Goal: Book appointment/travel/reservation

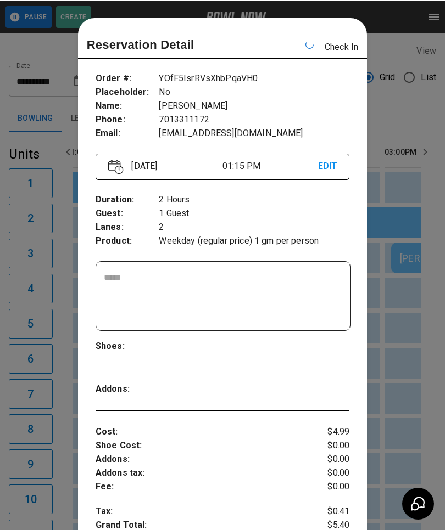
scroll to position [0, 637]
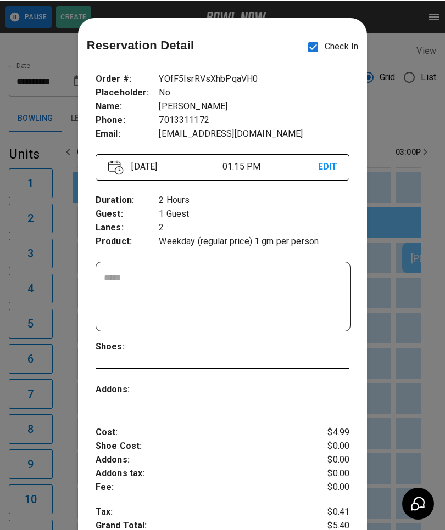
click at [46, 402] on div at bounding box center [222, 265] width 445 height 530
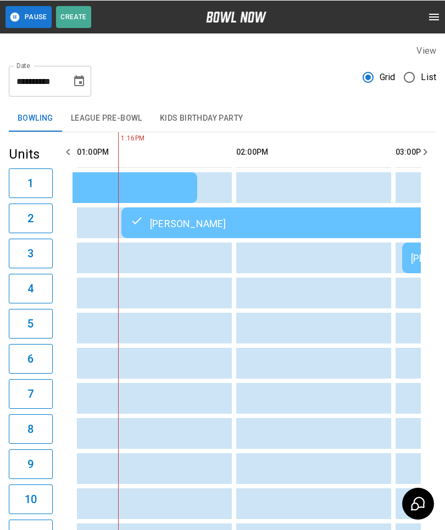
click at [51, 408] on button "7" at bounding box center [31, 394] width 44 height 30
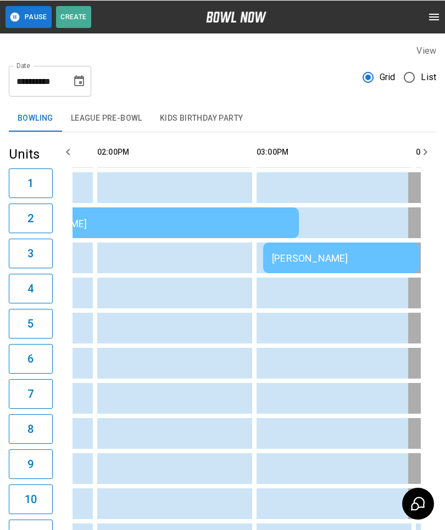
scroll to position [0, 0]
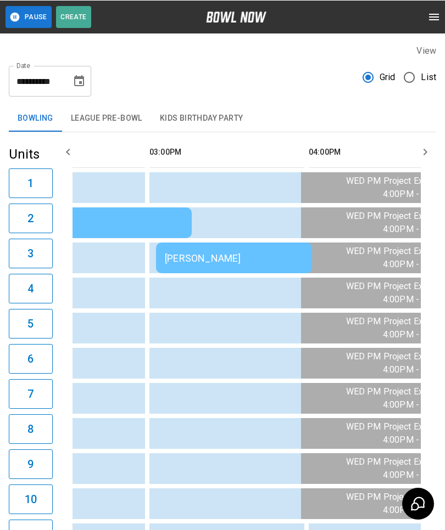
click at [87, 77] on button "Choose date, selected date is Aug 13, 2025" at bounding box center [79, 81] width 22 height 22
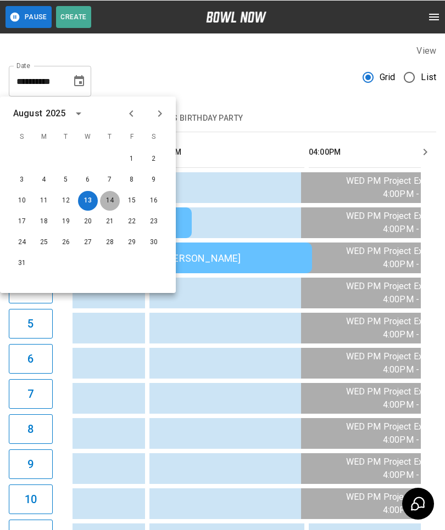
click at [100, 202] on button "14" at bounding box center [110, 200] width 20 height 20
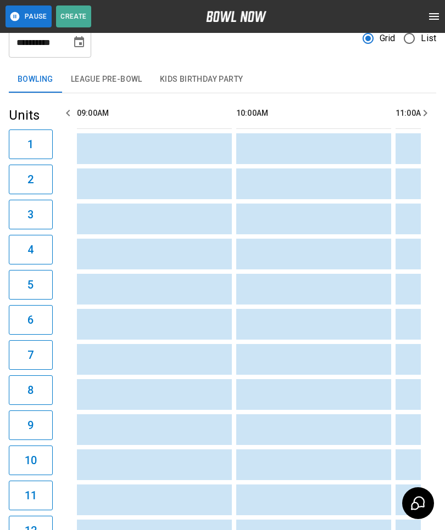
scroll to position [34, 0]
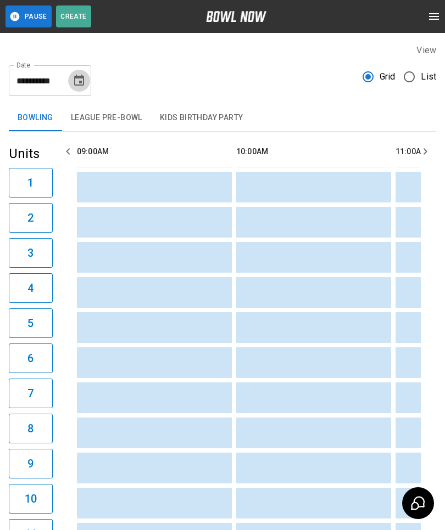
click at [71, 80] on button "Choose date, selected date is Aug 14, 2025" at bounding box center [79, 81] width 22 height 22
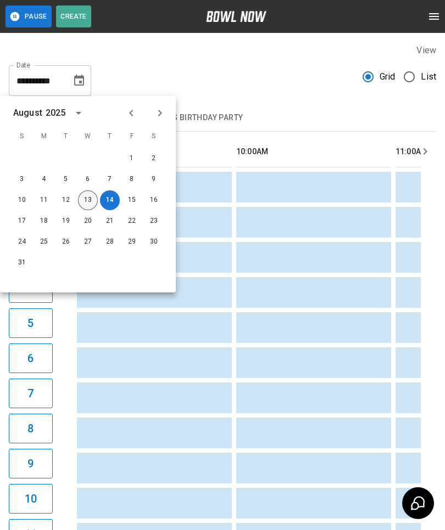
click at [80, 198] on button "13" at bounding box center [88, 200] width 20 height 20
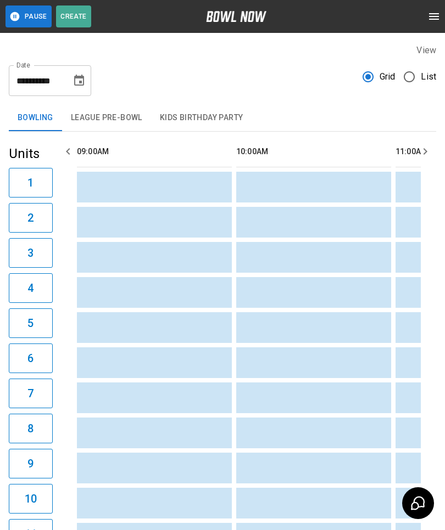
type input "**********"
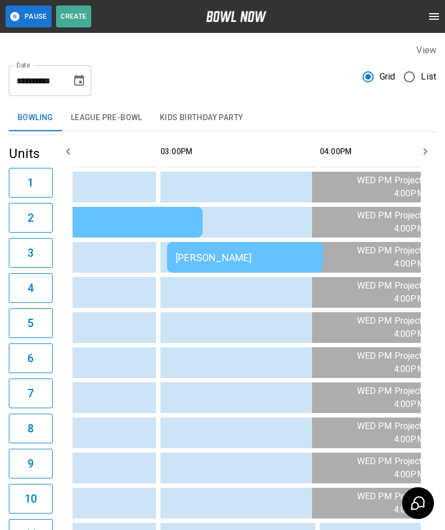
click at [192, 258] on div "[PERSON_NAME]" at bounding box center [245, 258] width 138 height 12
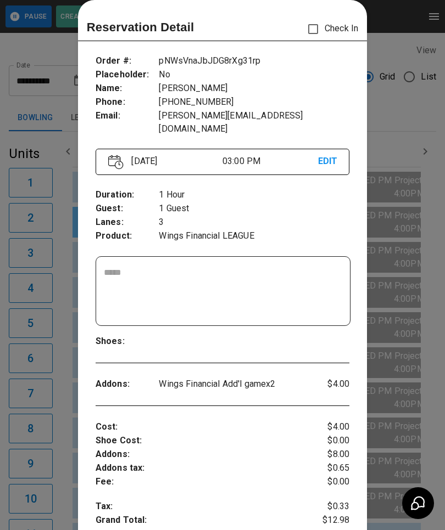
click at [49, 420] on div at bounding box center [222, 265] width 445 height 530
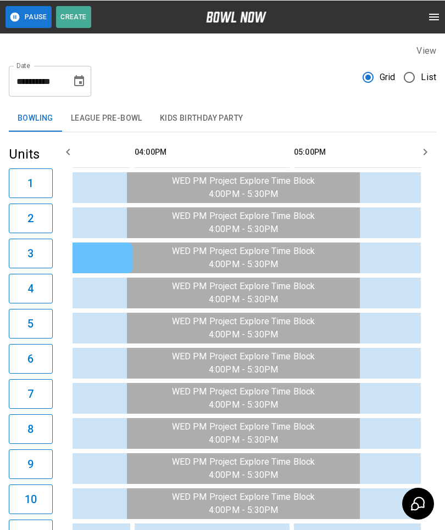
scroll to position [0, 1126]
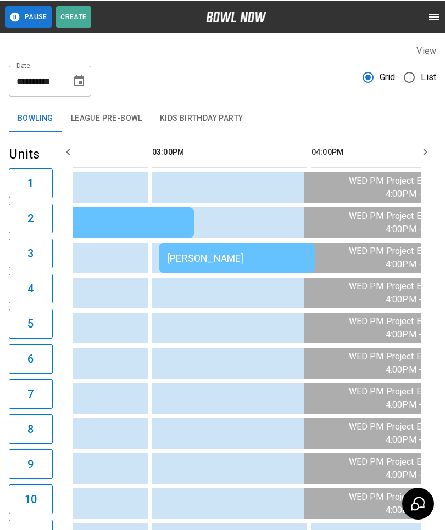
click at [204, 262] on div "[PERSON_NAME]" at bounding box center [236, 258] width 138 height 12
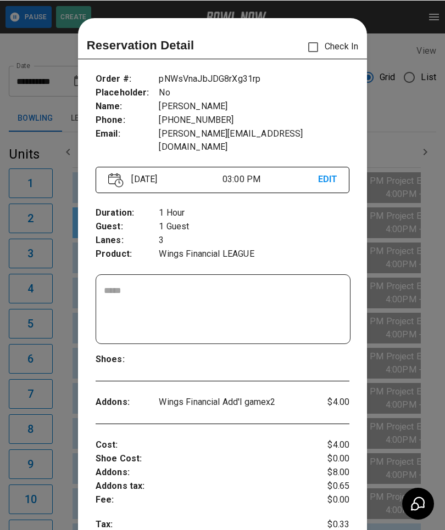
click at [58, 375] on div at bounding box center [222, 265] width 445 height 530
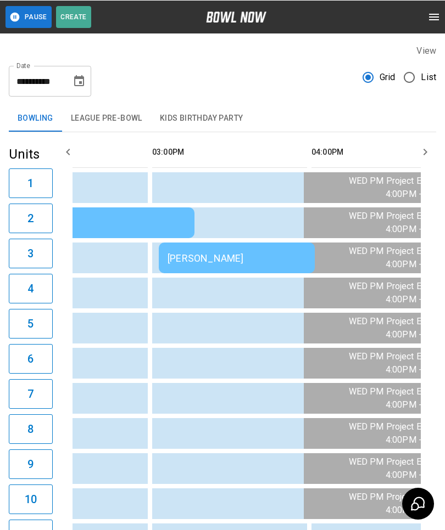
click at [183, 260] on div "[PERSON_NAME]" at bounding box center [236, 258] width 138 height 12
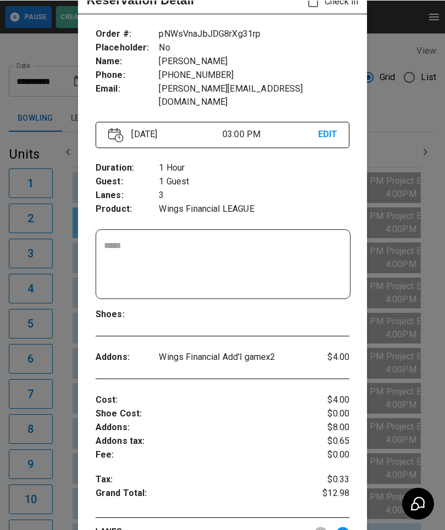
scroll to position [47, 0]
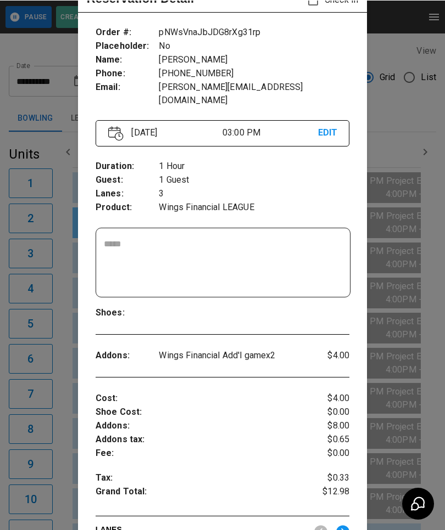
click at [68, 467] on div at bounding box center [222, 265] width 445 height 530
